Goal: Task Accomplishment & Management: Complete application form

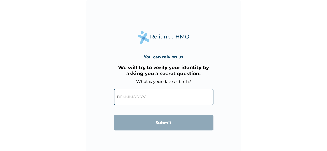
click at [122, 96] on input "text" at bounding box center [163, 97] width 99 height 16
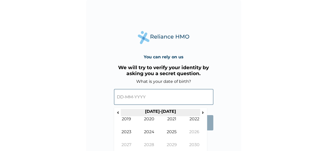
click at [122, 113] on th "2020-2029" at bounding box center [160, 112] width 79 height 7
click at [119, 112] on span "‹" at bounding box center [117, 112] width 5 height 6
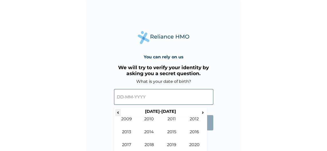
click at [119, 112] on span "‹" at bounding box center [117, 112] width 5 height 6
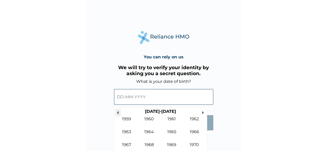
click at [119, 112] on span "‹" at bounding box center [117, 112] width 5 height 6
click at [201, 113] on span "›" at bounding box center [203, 112] width 6 height 6
click at [152, 143] on td "1968" at bounding box center [149, 148] width 23 height 13
click at [127, 144] on td "Sep" at bounding box center [126, 148] width 23 height 13
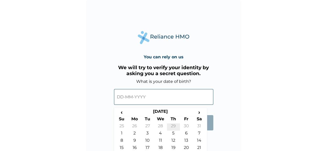
click at [174, 125] on td "29" at bounding box center [173, 126] width 13 height 7
type input "29-08-1968"
click at [135, 97] on input "29-08-1968" at bounding box center [163, 97] width 99 height 16
click at [121, 113] on span "‹" at bounding box center [121, 112] width 13 height 6
click at [199, 112] on span "›" at bounding box center [199, 112] width 13 height 6
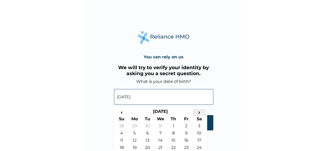
click at [199, 112] on span "›" at bounding box center [199, 112] width 13 height 6
click at [173, 124] on td "29" at bounding box center [173, 126] width 13 height 7
click at [129, 98] on input "29-08-1968" at bounding box center [163, 97] width 99 height 16
click at [199, 111] on span "›" at bounding box center [199, 112] width 13 height 6
click at [170, 125] on td "29" at bounding box center [173, 126] width 13 height 7
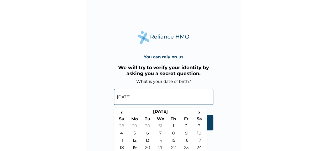
click at [129, 96] on input "29-08-1968" at bounding box center [163, 97] width 99 height 16
click at [128, 97] on input "29-08-1968" at bounding box center [163, 97] width 99 height 16
click at [198, 113] on span "›" at bounding box center [199, 112] width 13 height 6
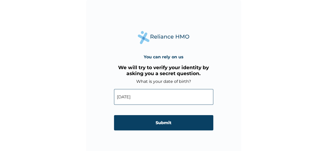
scroll to position [4, 0]
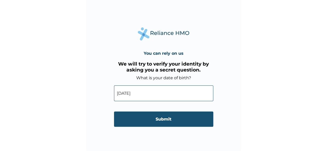
click at [161, 119] on input "Submit" at bounding box center [163, 119] width 99 height 15
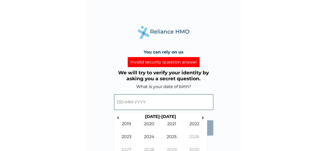
click at [122, 102] on input "text" at bounding box center [163, 102] width 99 height 16
click at [118, 118] on span "‹" at bounding box center [117, 117] width 5 height 6
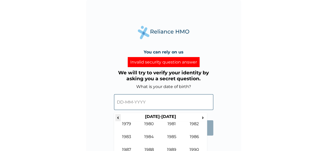
click at [118, 118] on span "‹" at bounding box center [117, 117] width 5 height 6
click at [148, 148] on td "1968" at bounding box center [149, 153] width 23 height 13
click at [129, 148] on td "Sep" at bounding box center [126, 153] width 23 height 13
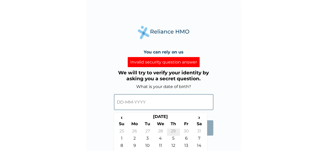
click at [173, 130] on td "29" at bounding box center [173, 132] width 13 height 7
type input "29-08-1968"
click at [126, 101] on input "29-08-1968" at bounding box center [163, 102] width 99 height 16
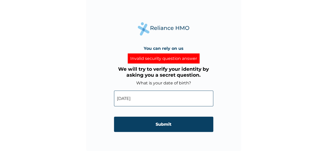
click at [129, 100] on input "29-08-1968" at bounding box center [163, 99] width 99 height 16
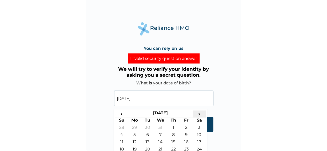
click at [199, 114] on span "›" at bounding box center [199, 113] width 13 height 6
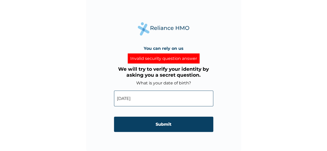
drag, startPoint x: 210, startPoint y: 127, endPoint x: 208, endPoint y: 141, distance: 13.9
click at [208, 141] on div "You can rely on us Invalid security question answer We will try to verify your …" at bounding box center [163, 73] width 155 height 155
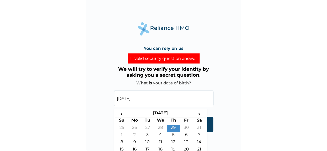
click at [141, 97] on input "29-08-1968" at bounding box center [163, 99] width 99 height 16
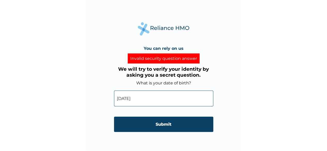
scroll to position [0, 0]
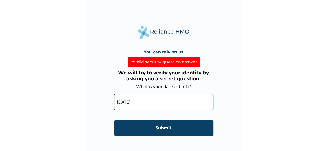
click at [129, 101] on input "29-08-1968" at bounding box center [163, 102] width 99 height 16
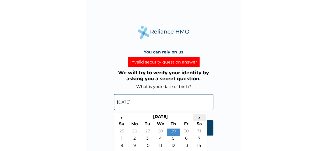
click at [199, 116] on span "›" at bounding box center [199, 117] width 13 height 6
click at [122, 117] on span "‹" at bounding box center [121, 117] width 13 height 6
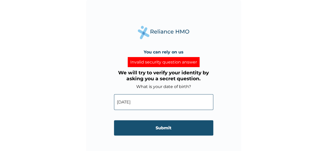
click at [209, 127] on input "Submit" at bounding box center [163, 127] width 99 height 15
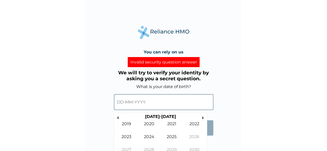
click at [141, 98] on input "text" at bounding box center [163, 102] width 99 height 16
click at [117, 117] on span "‹" at bounding box center [117, 117] width 5 height 6
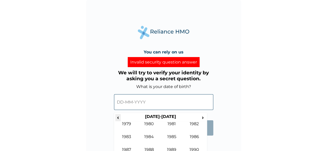
click at [117, 117] on span "‹" at bounding box center [117, 117] width 5 height 6
click at [151, 147] on td "1968" at bounding box center [149, 153] width 23 height 13
click at [127, 148] on td "Sep" at bounding box center [126, 153] width 23 height 13
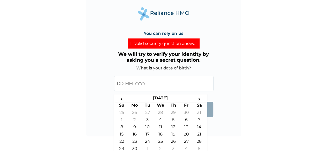
scroll to position [22, 0]
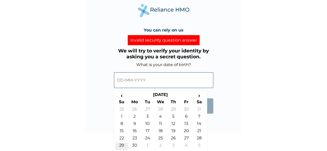
click at [121, 146] on td "29" at bounding box center [121, 146] width 13 height 7
type input "29-09-1968"
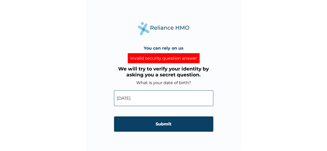
scroll to position [4, 0]
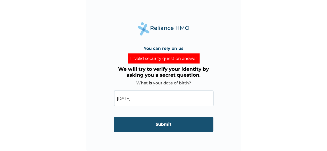
click at [164, 124] on input "Submit" at bounding box center [163, 124] width 99 height 15
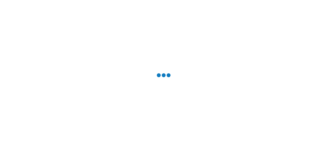
scroll to position [0, 0]
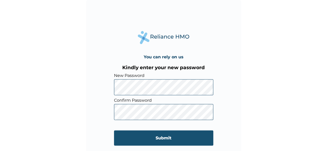
click at [157, 138] on input "Submit" at bounding box center [163, 137] width 99 height 15
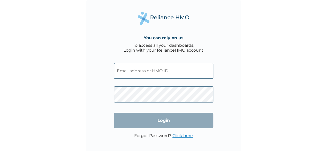
click at [143, 71] on input "text" at bounding box center [163, 71] width 99 height 16
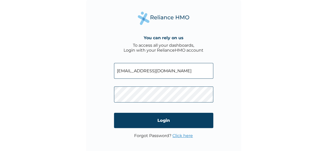
type input "[EMAIL_ADDRESS][DOMAIN_NAME]"
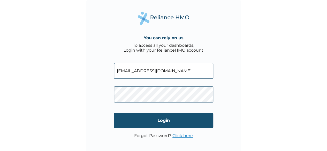
click at [160, 121] on input "Login" at bounding box center [163, 120] width 99 height 15
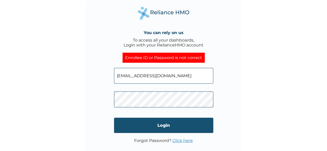
click at [164, 126] on input "Login" at bounding box center [163, 125] width 99 height 15
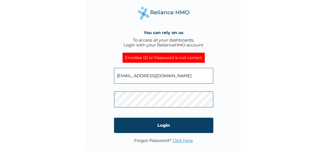
click at [172, 77] on input "row123land@gmail.com" at bounding box center [163, 76] width 99 height 16
type input "r"
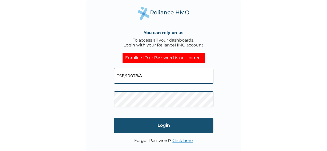
type input "TSE/10078/A"
click at [160, 125] on input "Login" at bounding box center [163, 125] width 99 height 15
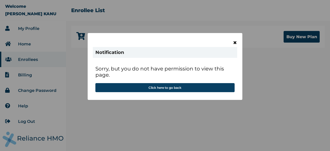
click at [234, 43] on span "×" at bounding box center [235, 42] width 4 height 9
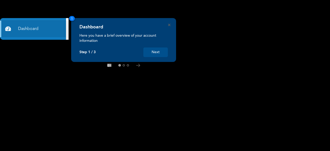
click at [156, 51] on button "Next" at bounding box center [156, 52] width 25 height 10
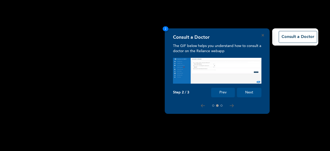
click at [250, 92] on button "Next" at bounding box center [249, 93] width 25 height 10
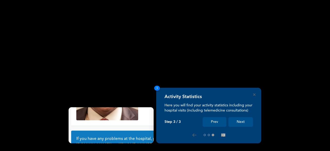
scroll to position [49, 0]
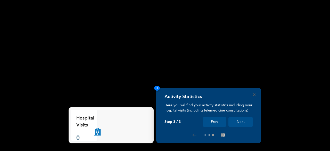
click at [238, 120] on button "Next" at bounding box center [241, 122] width 25 height 10
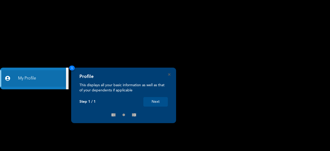
click at [155, 98] on button "Next" at bounding box center [156, 102] width 25 height 10
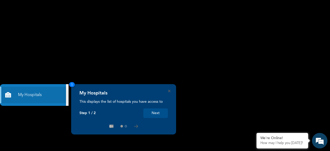
click at [157, 113] on button "Next" at bounding box center [156, 113] width 25 height 10
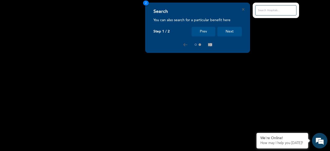
click at [230, 31] on button "Next" at bounding box center [230, 32] width 25 height 10
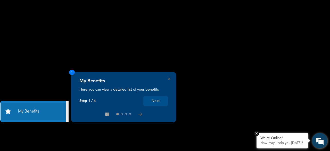
click at [267, 141] on p "How may I help you [DATE]?" at bounding box center [283, 143] width 44 height 4
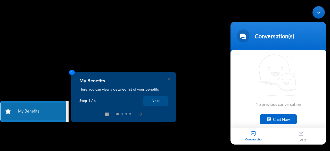
click at [278, 119] on div "Chat Now" at bounding box center [278, 119] width 37 height 10
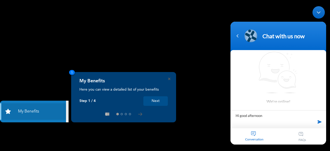
type textarea "Hi good afternoon."
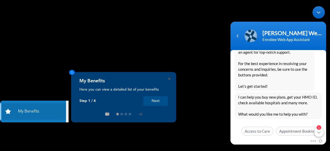
scroll to position [109, 0]
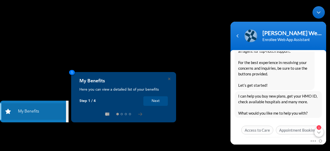
click at [319, 133] on div "1" at bounding box center [319, 132] width 9 height 9
